Goal: Use online tool/utility: Use online tool/utility

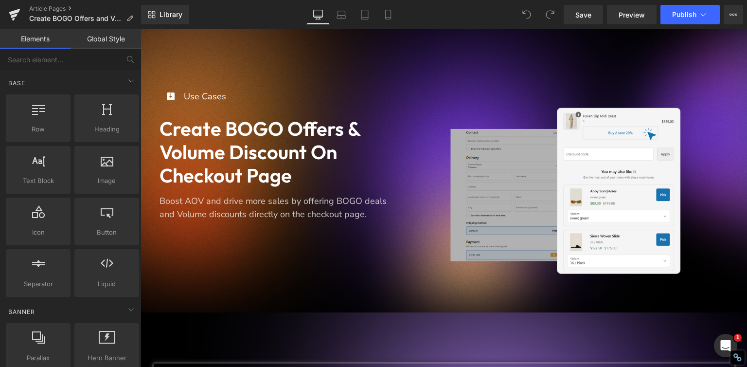
click at [251, 64] on div "Icon Use Cases Text Block Icon List Create BOGO offers & Volume Discount on Che…" at bounding box center [444, 170] width 606 height 283
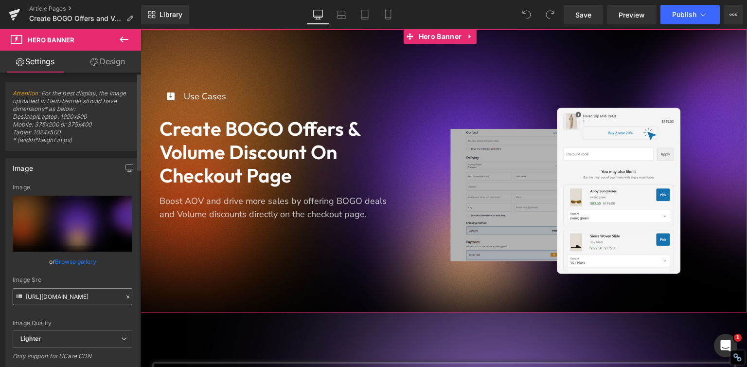
click at [55, 294] on input "[URL][DOMAIN_NAME]" at bounding box center [73, 296] width 120 height 17
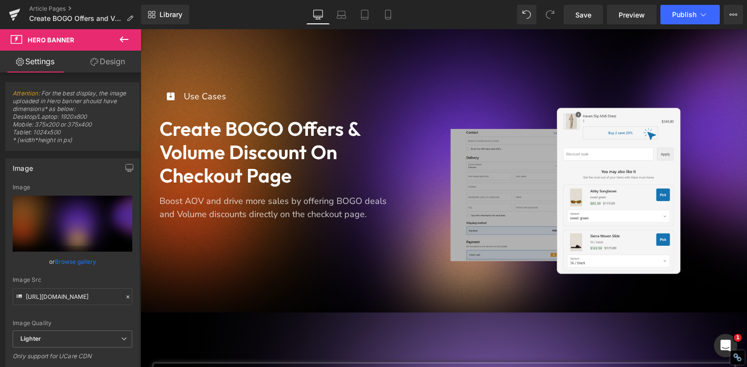
click at [169, 98] on span "Icon" at bounding box center [170, 98] width 16 height 12
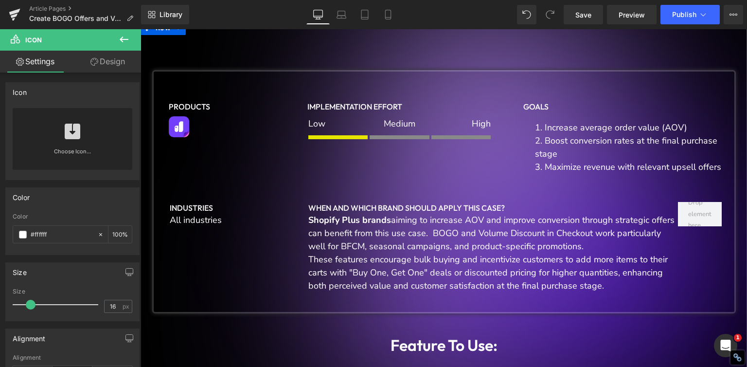
scroll to position [292, 0]
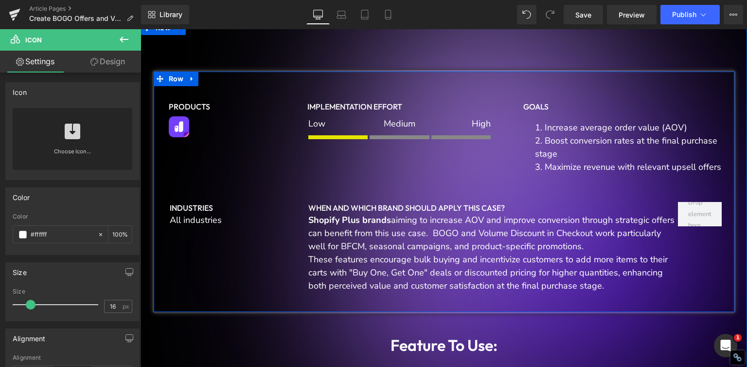
click at [216, 77] on div "Products Heading Image implementation effort Heading Low Text Block Separator M…" at bounding box center [443, 191] width 583 height 243
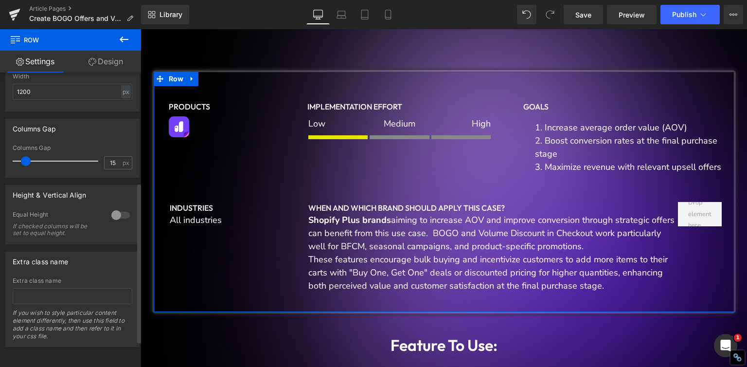
scroll to position [0, 0]
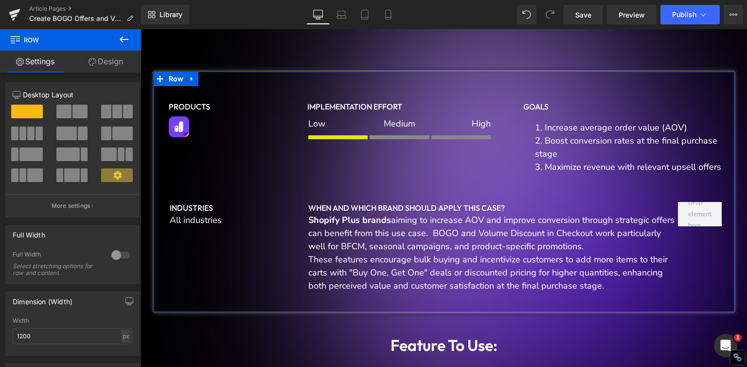
drag, startPoint x: 106, startPoint y: 61, endPoint x: 76, endPoint y: 108, distance: 55.9
click at [106, 61] on link "Design" at bounding box center [106, 62] width 71 height 22
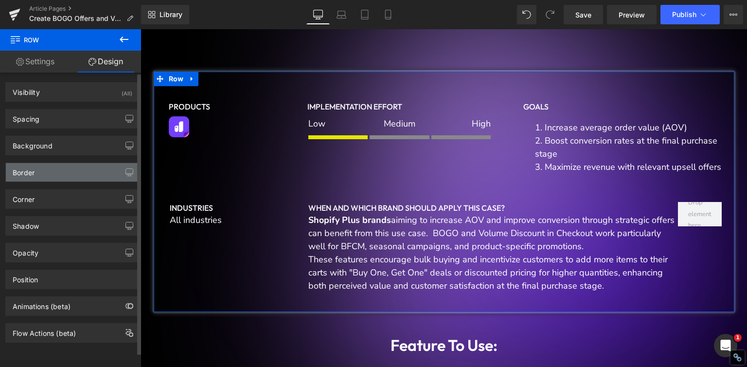
click at [63, 180] on div "Border" at bounding box center [72, 172] width 133 height 18
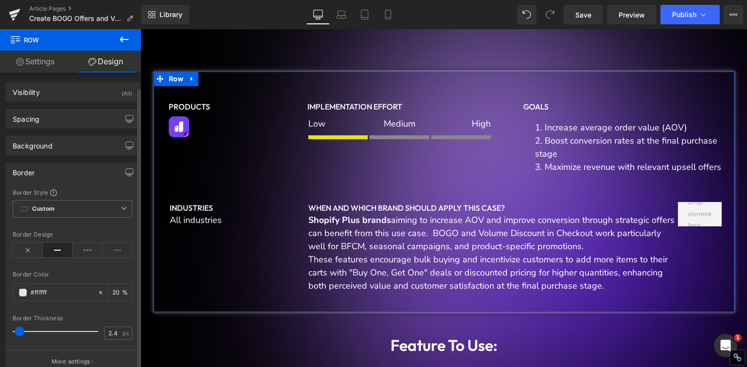
scroll to position [146, 0]
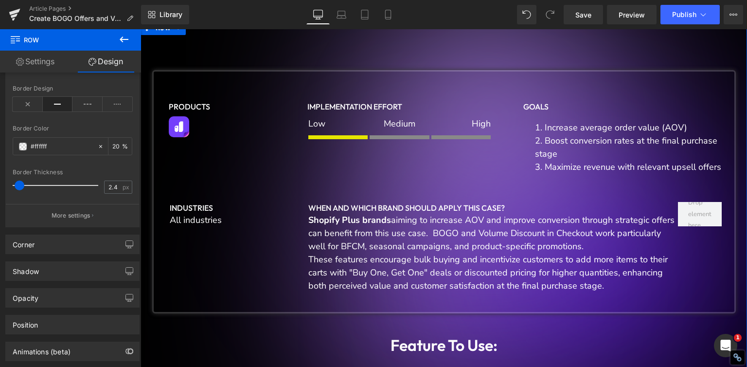
click at [141, 29] on div at bounding box center [141, 29] width 0 height 0
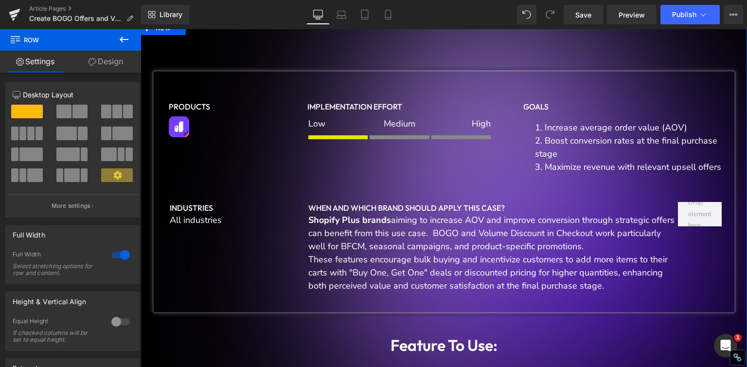
drag, startPoint x: 406, startPoint y: 60, endPoint x: 565, endPoint y: 33, distance: 161.3
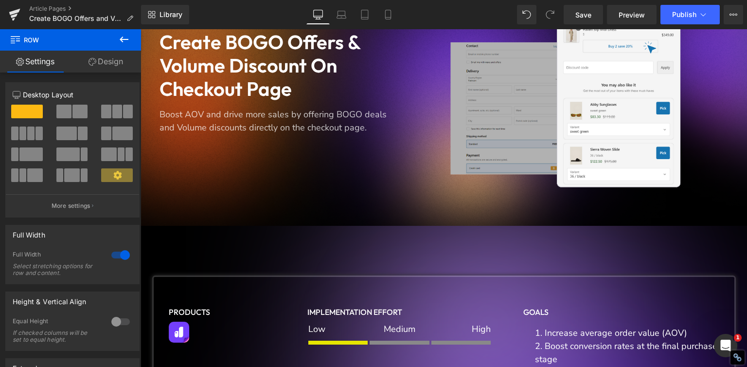
scroll to position [194, 0]
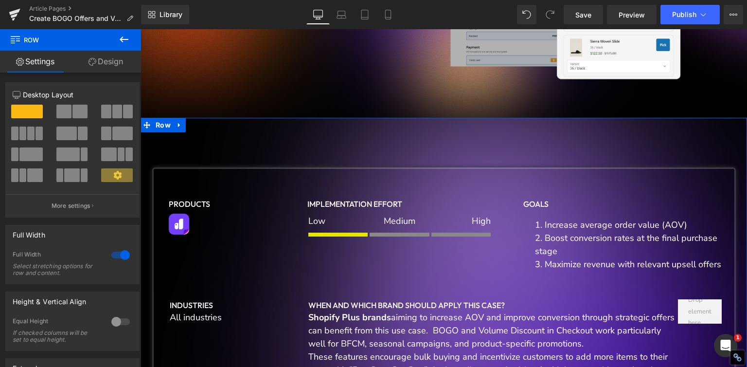
click at [94, 66] on link "Design" at bounding box center [106, 62] width 71 height 22
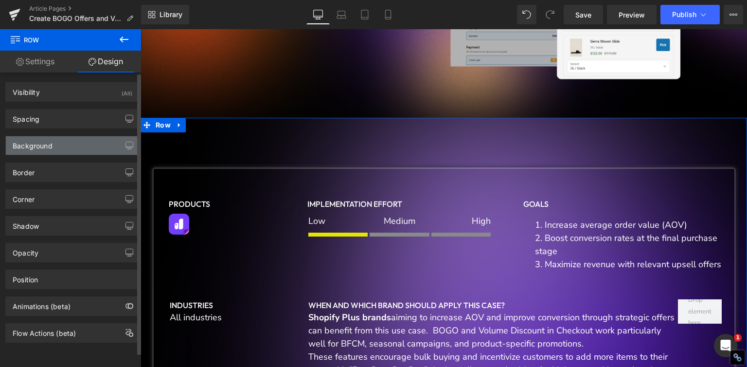
click at [66, 140] on div "Background" at bounding box center [72, 145] width 133 height 18
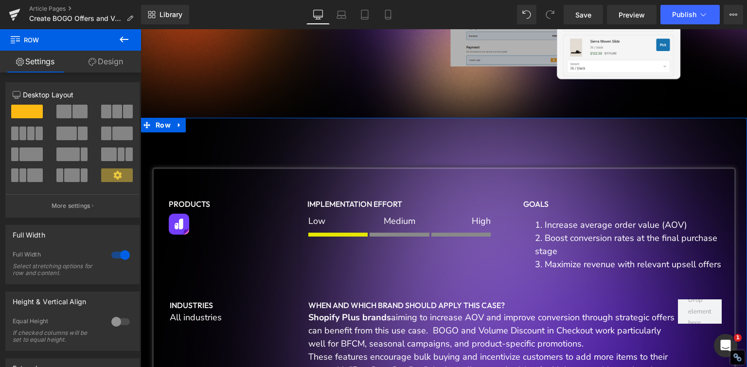
click at [110, 63] on link "Design" at bounding box center [106, 62] width 71 height 22
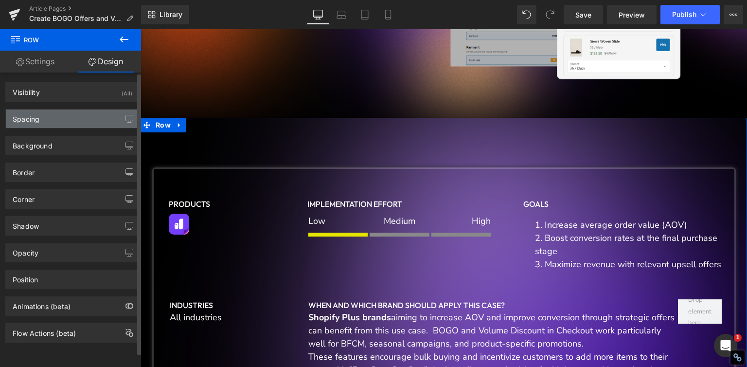
type input "[URL][DOMAIN_NAME]"
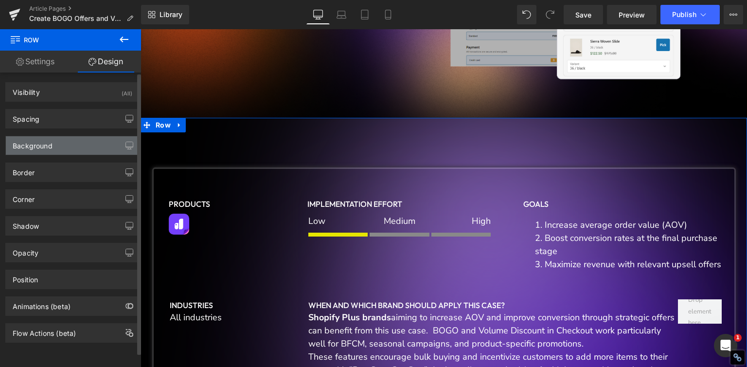
click at [75, 141] on div "Background" at bounding box center [72, 145] width 133 height 18
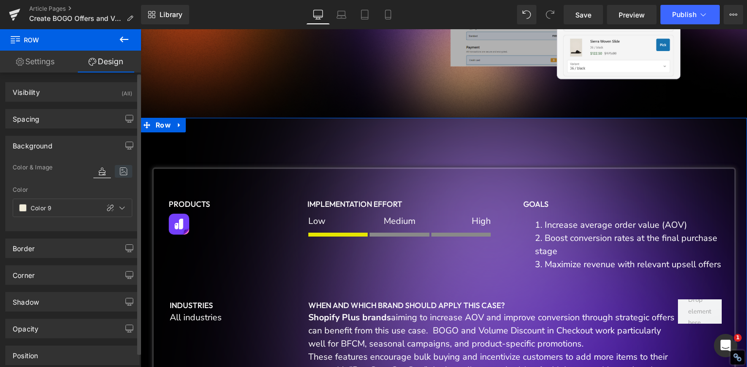
click at [123, 169] on icon at bounding box center [124, 171] width 18 height 13
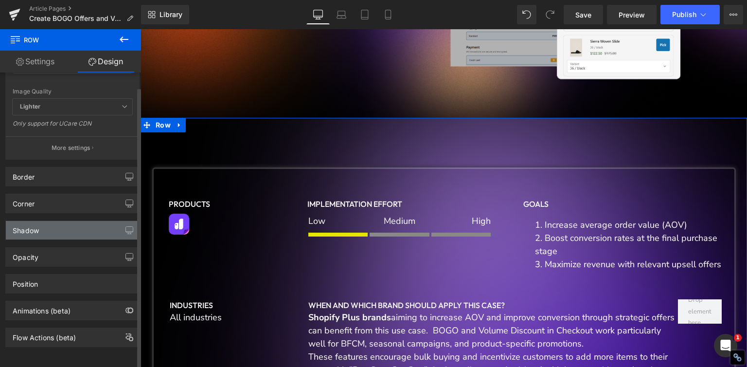
scroll to position [0, 0]
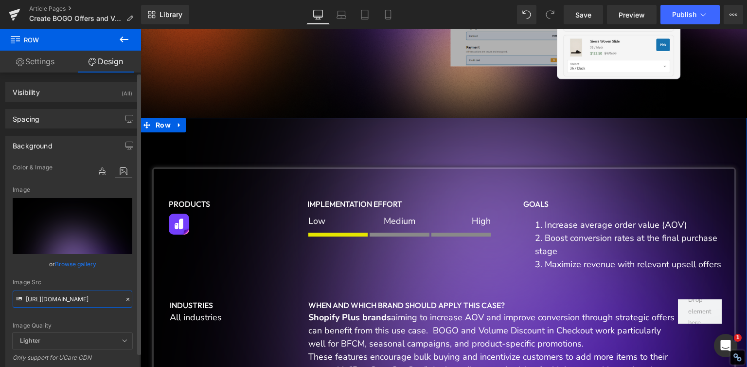
click at [74, 302] on input "[URL][DOMAIN_NAME]" at bounding box center [73, 298] width 120 height 17
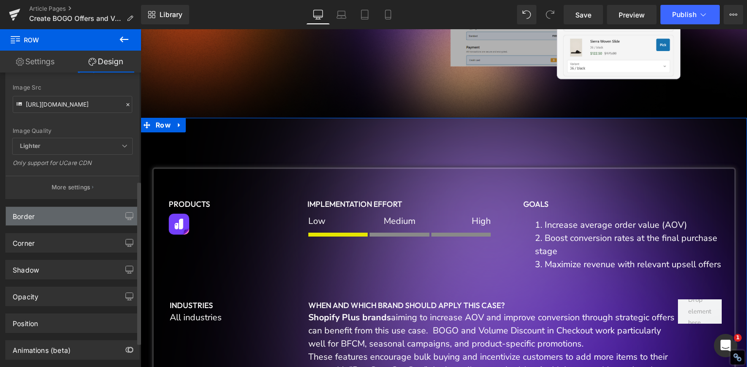
click at [56, 217] on div "Border" at bounding box center [72, 216] width 133 height 18
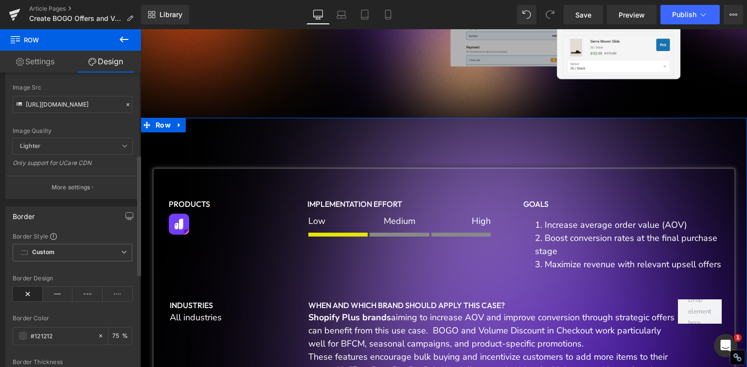
scroll to position [292, 0]
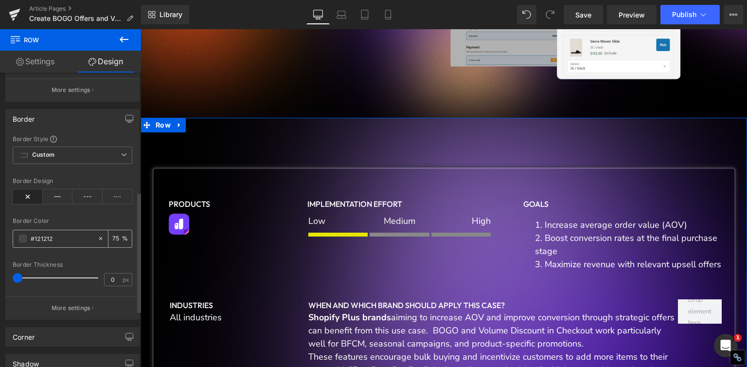
click at [33, 237] on input "#121212" at bounding box center [62, 238] width 62 height 11
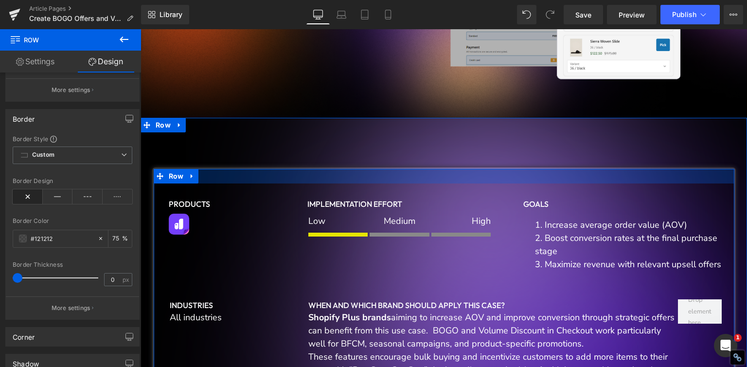
click at [350, 182] on div at bounding box center [444, 176] width 581 height 15
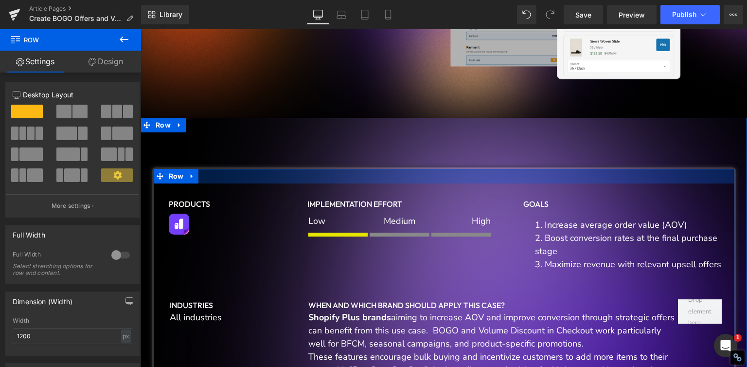
click at [240, 178] on div at bounding box center [444, 176] width 581 height 15
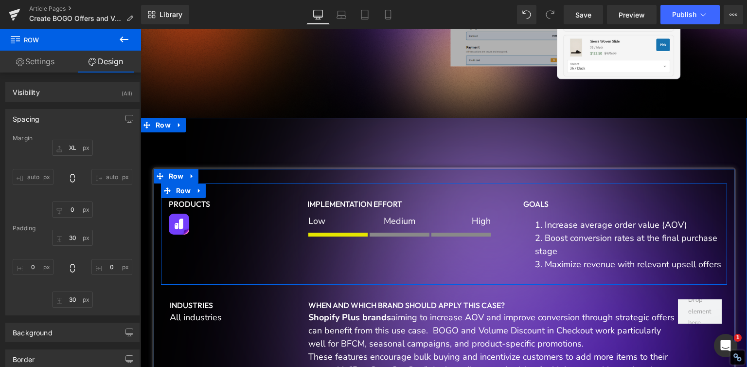
scroll to position [389, 0]
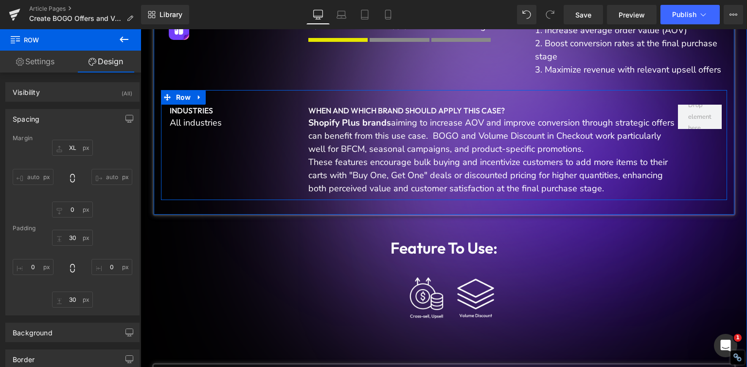
click at [210, 189] on div "industries Heading All industries Text Block When and which brand should apply …" at bounding box center [444, 145] width 566 height 110
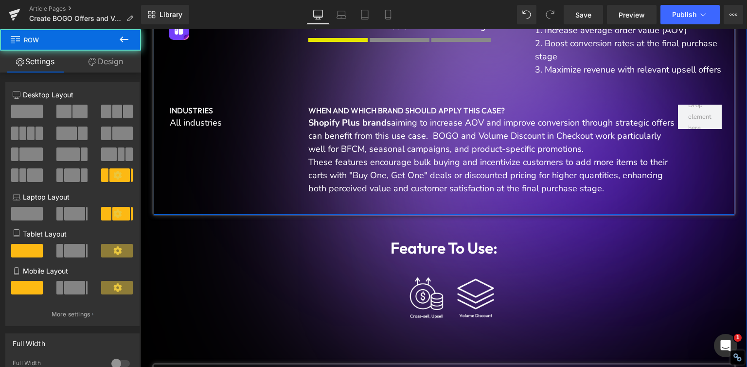
click at [226, 205] on div "Products Heading Image implementation effort Heading Low Text Block Separator M…" at bounding box center [443, 94] width 583 height 243
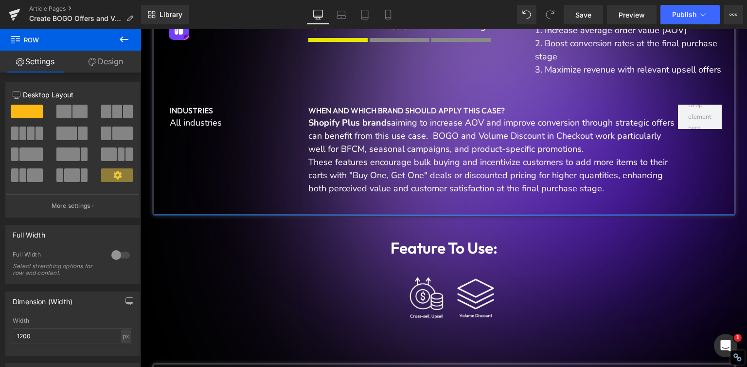
click at [104, 64] on link "Design" at bounding box center [106, 62] width 71 height 22
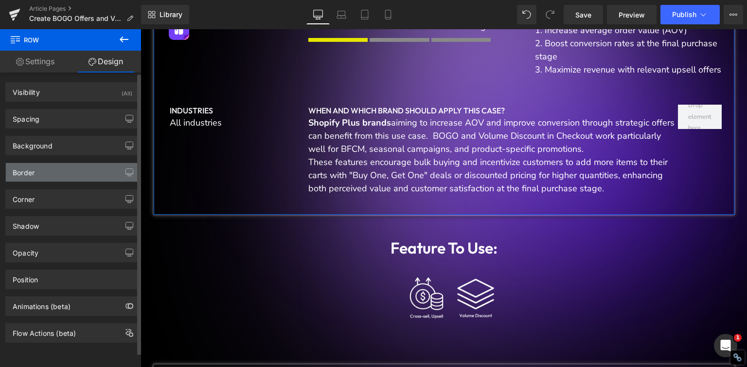
click at [60, 178] on div "Border" at bounding box center [72, 172] width 133 height 18
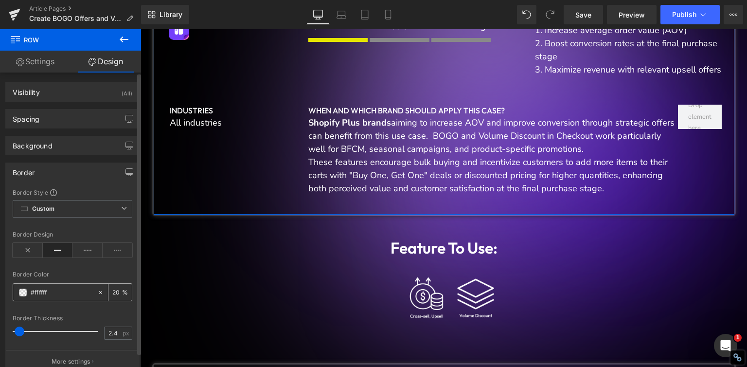
click at [52, 289] on input "#ffffff" at bounding box center [62, 292] width 62 height 11
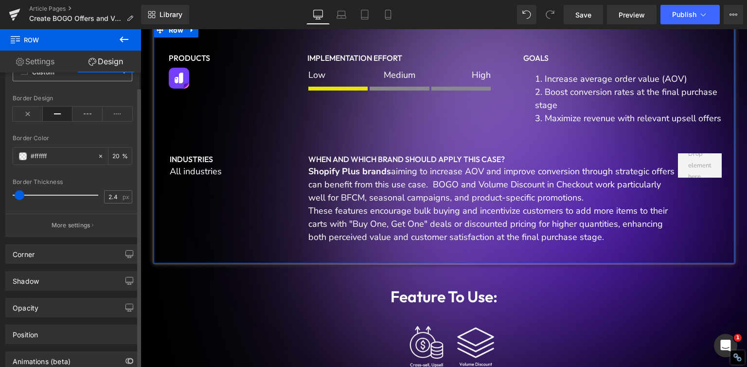
scroll to position [146, 0]
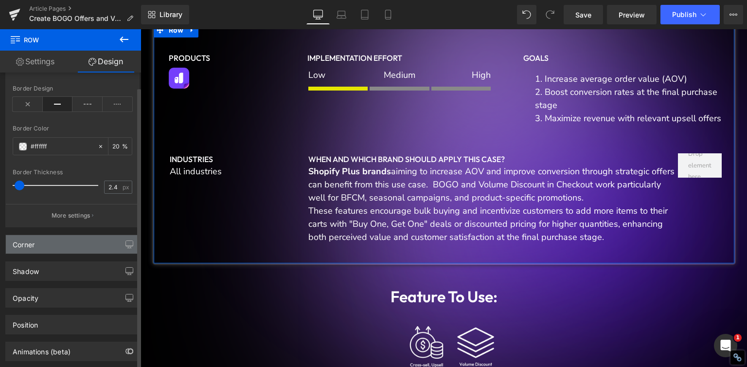
click at [74, 248] on div "Corner" at bounding box center [72, 244] width 133 height 18
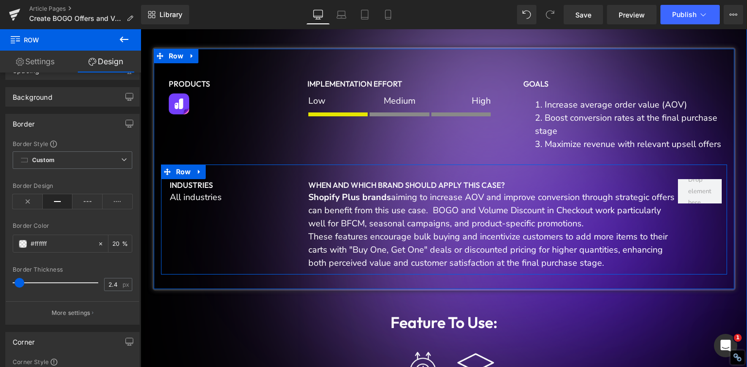
scroll to position [292, 0]
